Goal: Browse casually

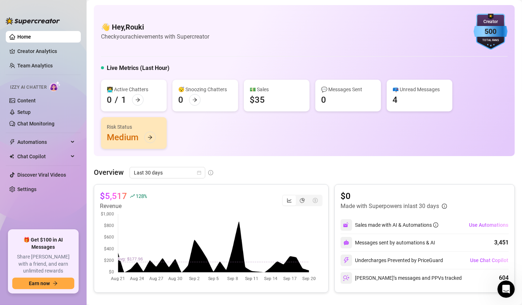
click at [342, 119] on div "👩‍💻 Active Chatters 0 / 1 😴 Snoozing Chatters 0 💵 Sales $35 💬 Messages Sent 0 📪…" at bounding box center [304, 114] width 406 height 69
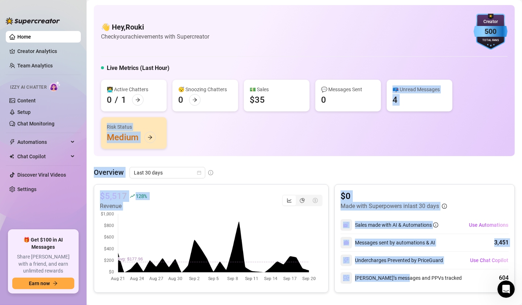
drag, startPoint x: 342, startPoint y: 120, endPoint x: 393, endPoint y: 277, distance: 164.9
click at [397, 286] on div "👋 Hey, Rouki Check your achievements with Supercreator 500 Creator Total Fans L…" at bounding box center [304, 253] width 421 height 496
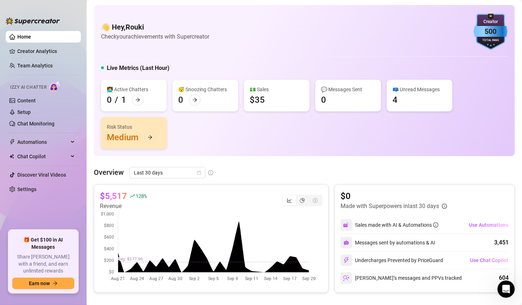
click at [215, 26] on div "👋 Hey, Rouki Check your achievements with Supercreator 500 Creator Total Fans" at bounding box center [304, 32] width 406 height 36
drag, startPoint x: 264, startPoint y: 25, endPoint x: 267, endPoint y: 27, distance: 3.7
click at [270, 52] on div "👋 Hey, Rouki Check your achievements with Supercreator 500 Creator Total Fans L…" at bounding box center [304, 80] width 421 height 151
drag, startPoint x: 451, startPoint y: 23, endPoint x: 460, endPoint y: 5, distance: 20.6
click at [457, 8] on div "👋 Hey, Rouki Check your achievements with Supercreator 500 Creator Total Fans L…" at bounding box center [304, 80] width 421 height 151
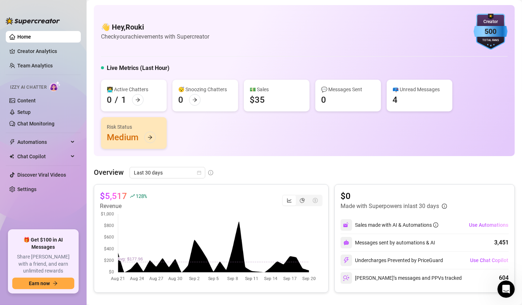
click at [460, 3] on main "👋 Hey, Rouki Check your achievements with Supercreator 500 Creator Total Fans L…" at bounding box center [304, 261] width 435 height 523
